Goal: Task Accomplishment & Management: Use online tool/utility

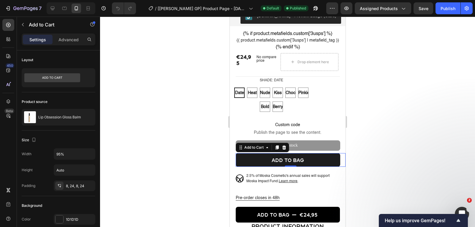
click at [200, 92] on div at bounding box center [287, 122] width 375 height 210
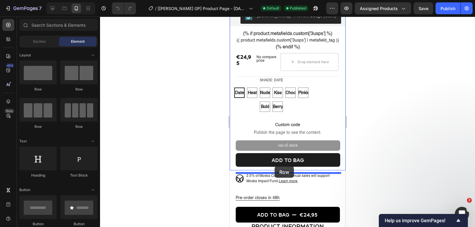
drag, startPoint x: 265, startPoint y: 93, endPoint x: 274, endPoint y: 166, distance: 73.8
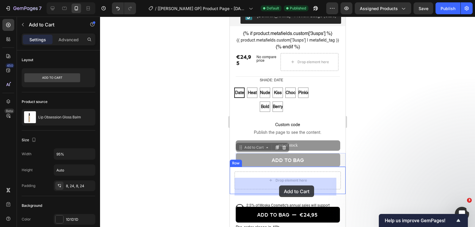
drag, startPoint x: 277, startPoint y: 164, endPoint x: 278, endPoint y: 185, distance: 21.4
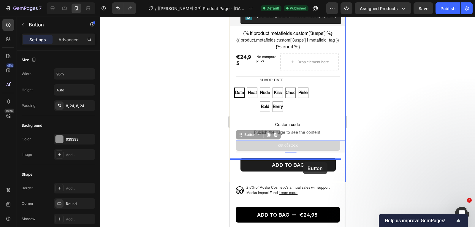
drag, startPoint x: 295, startPoint y: 149, endPoint x: 302, endPoint y: 162, distance: 15.3
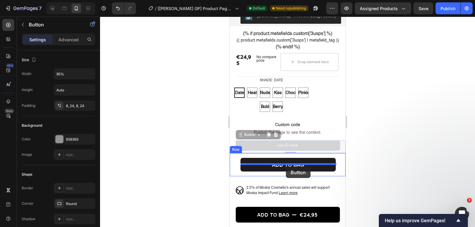
drag, startPoint x: 296, startPoint y: 151, endPoint x: 285, endPoint y: 166, distance: 18.3
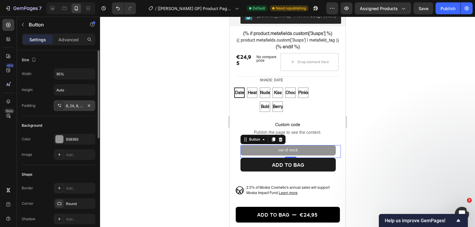
click at [74, 106] on div "8, 24, 8, 24" at bounding box center [74, 105] width 17 height 5
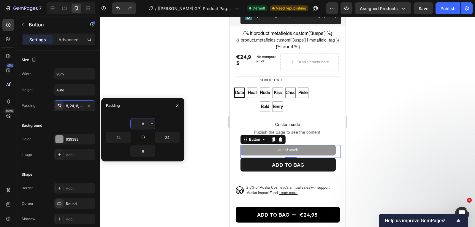
click at [144, 125] on input "8" at bounding box center [142, 123] width 24 height 11
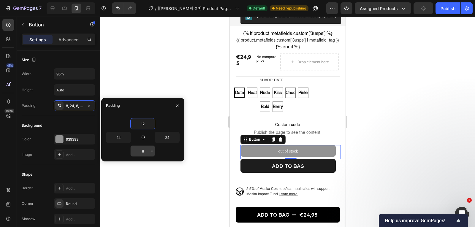
type input "12"
click at [147, 149] on input "8" at bounding box center [142, 151] width 24 height 11
type input "12"
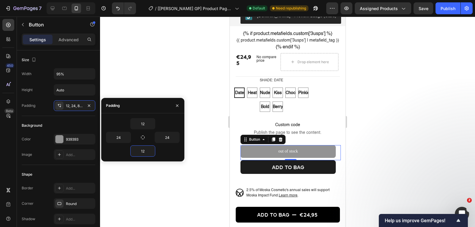
click at [370, 144] on div at bounding box center [287, 122] width 375 height 210
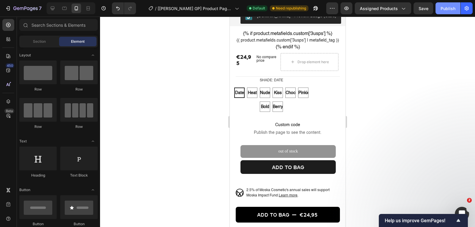
click at [449, 4] on button "Publish" at bounding box center [447, 8] width 25 height 12
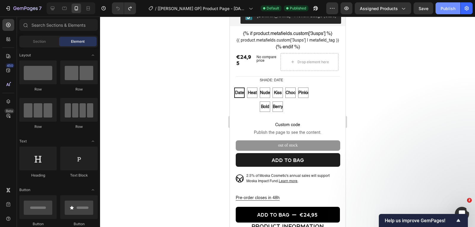
click at [447, 9] on div "Publish" at bounding box center [447, 8] width 15 height 6
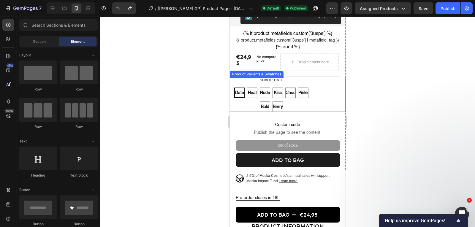
click at [291, 105] on div "Date Date Date Heat Heat Heat Nude Nude Nude Kiss Kiss Kiss Choco Choco Choco P…" at bounding box center [271, 99] width 76 height 24
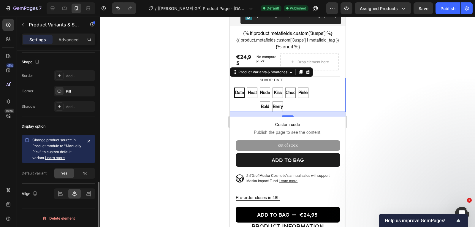
scroll to position [411, 0]
click at [62, 193] on icon at bounding box center [61, 193] width 4 height 1
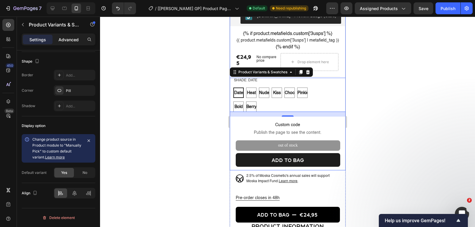
click at [76, 39] on p "Advanced" at bounding box center [68, 39] width 20 height 6
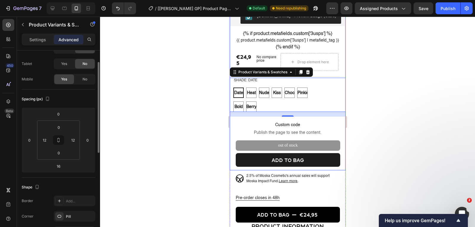
scroll to position [0, 0]
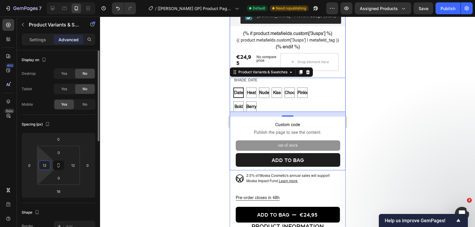
click at [43, 162] on input "12" at bounding box center [44, 165] width 9 height 9
type input "20"
click at [200, 105] on div at bounding box center [287, 122] width 375 height 210
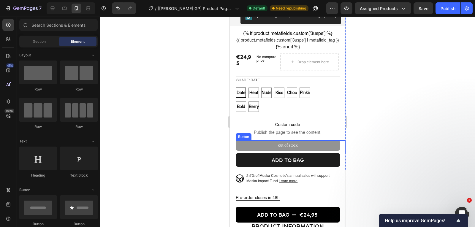
click at [264, 149] on button "out of stock" at bounding box center [287, 145] width 104 height 10
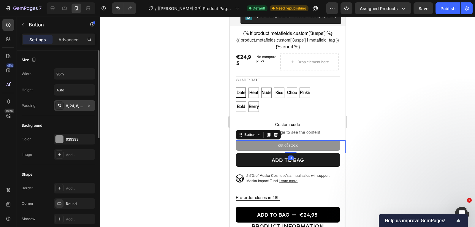
click at [72, 109] on div "8, 24, 8, 24" at bounding box center [75, 105] width 42 height 11
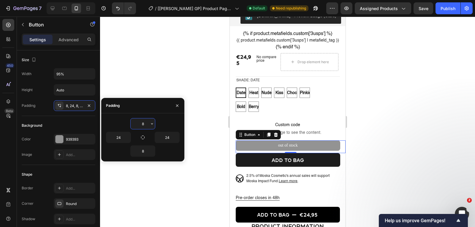
click at [142, 127] on input "8" at bounding box center [142, 123] width 24 height 11
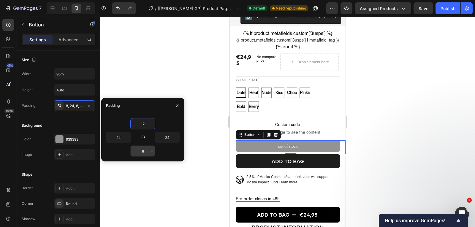
type input "12"
click at [144, 145] on div "8" at bounding box center [142, 150] width 25 height 11
click at [143, 152] on input "8" at bounding box center [142, 151] width 24 height 11
type input "12"
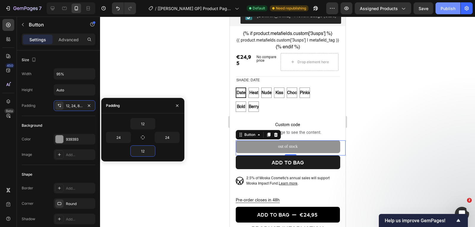
click at [452, 11] on div "Publish" at bounding box center [447, 8] width 15 height 6
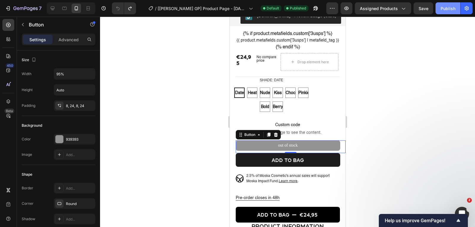
click at [458, 7] on button "Publish" at bounding box center [447, 8] width 25 height 12
click at [127, 11] on icon "Undo/Redo" at bounding box center [130, 8] width 6 height 6
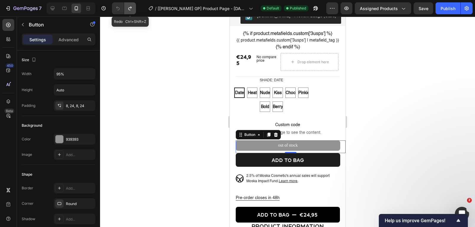
click at [127, 11] on icon "Undo/Redo" at bounding box center [130, 8] width 6 height 6
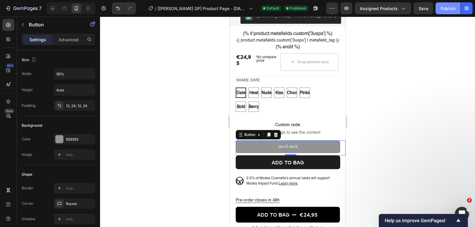
click at [443, 10] on div "Publish" at bounding box center [447, 8] width 15 height 6
